Goal: Check status: Check status

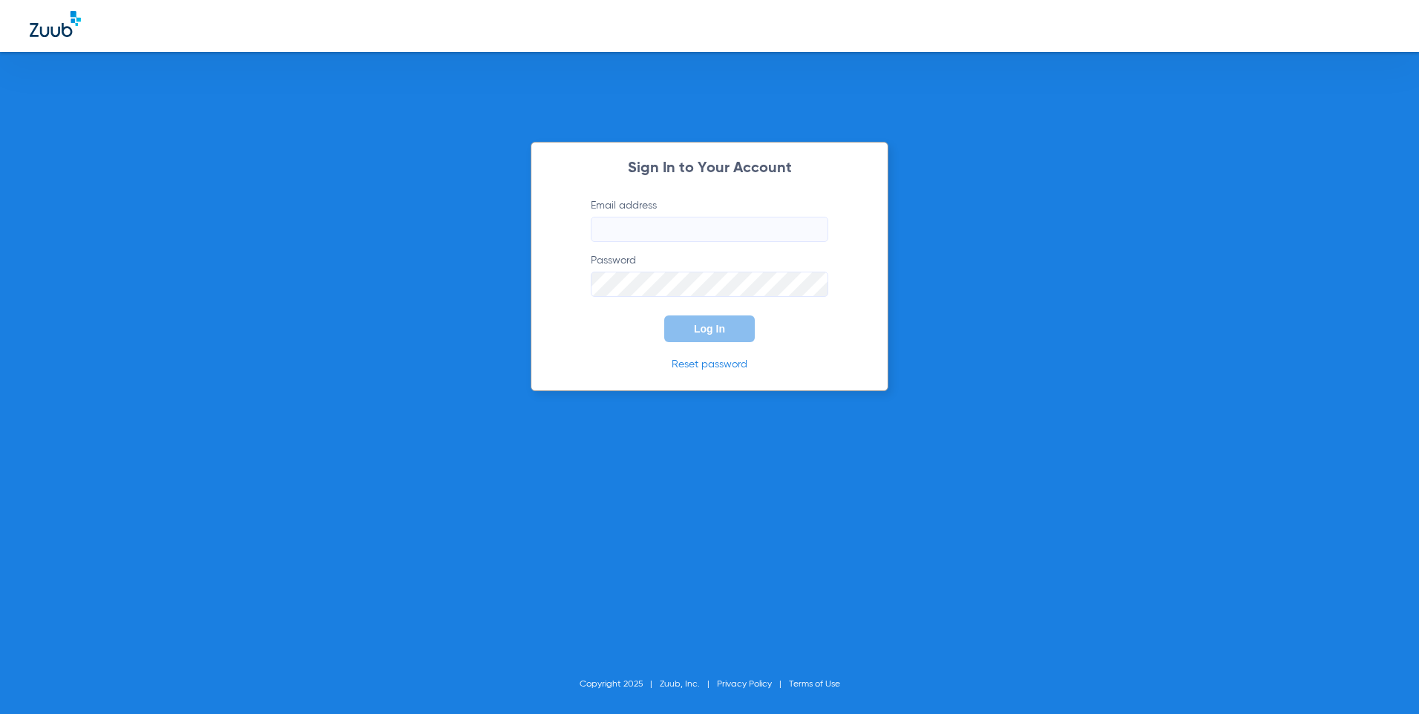
type input "[EMAIL_ADDRESS][DOMAIN_NAME]"
drag, startPoint x: 699, startPoint y: 336, endPoint x: 648, endPoint y: 342, distance: 51.7
click at [698, 336] on button "Log In" at bounding box center [709, 329] width 91 height 27
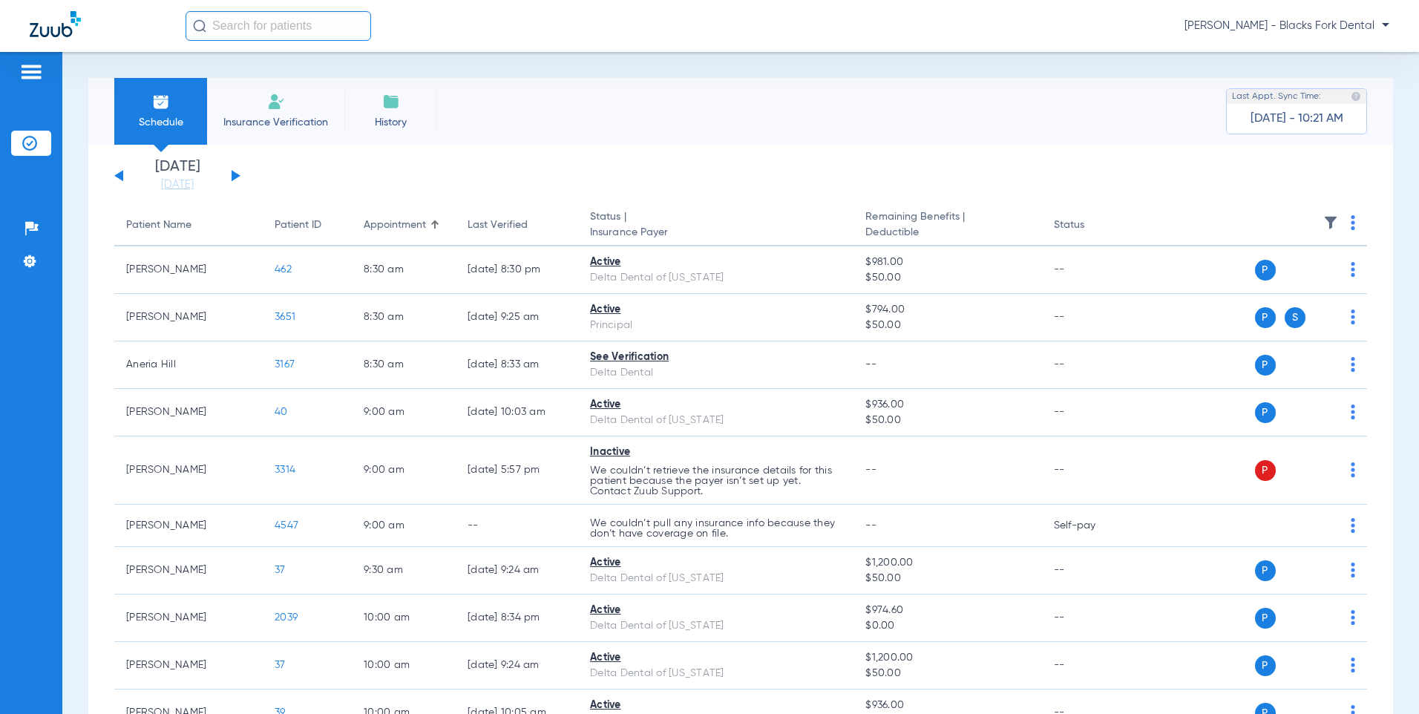
click at [236, 176] on button at bounding box center [236, 175] width 9 height 11
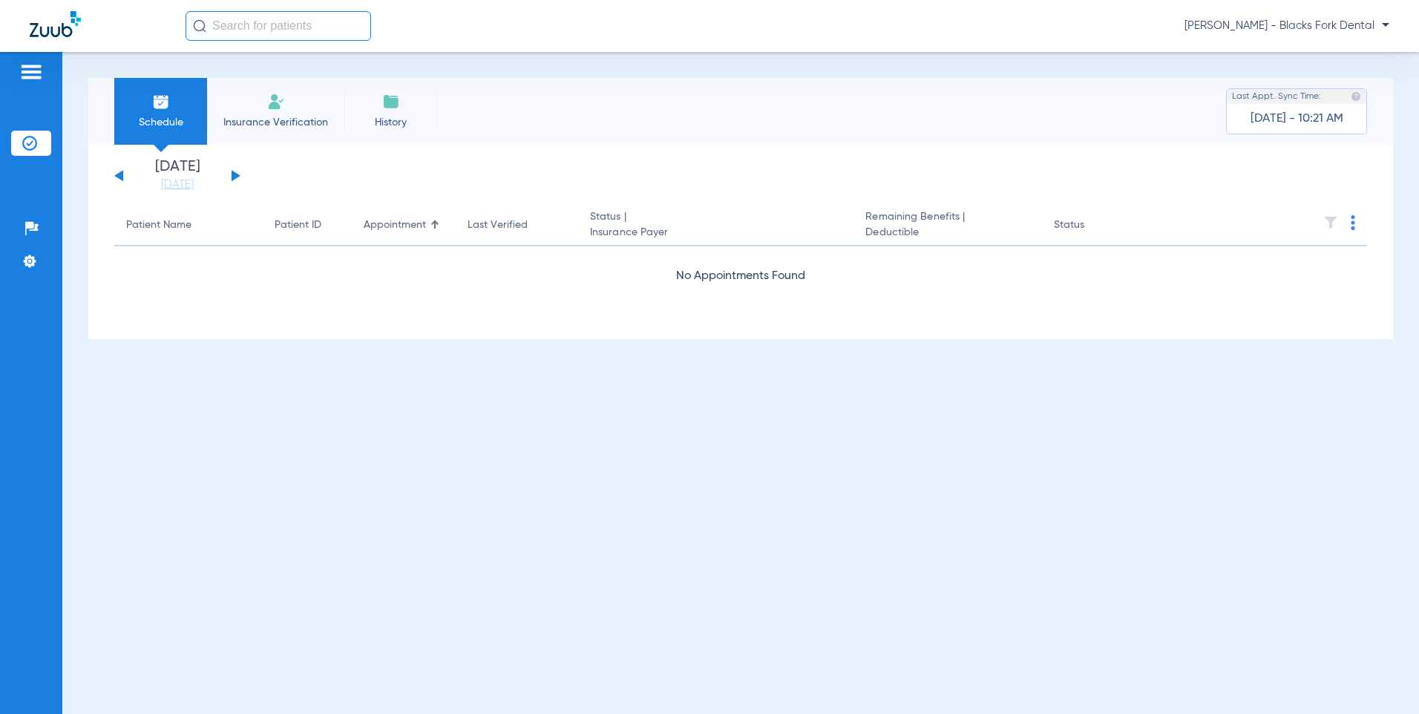
click at [236, 176] on button at bounding box center [236, 175] width 9 height 11
